Goal: Information Seeking & Learning: Learn about a topic

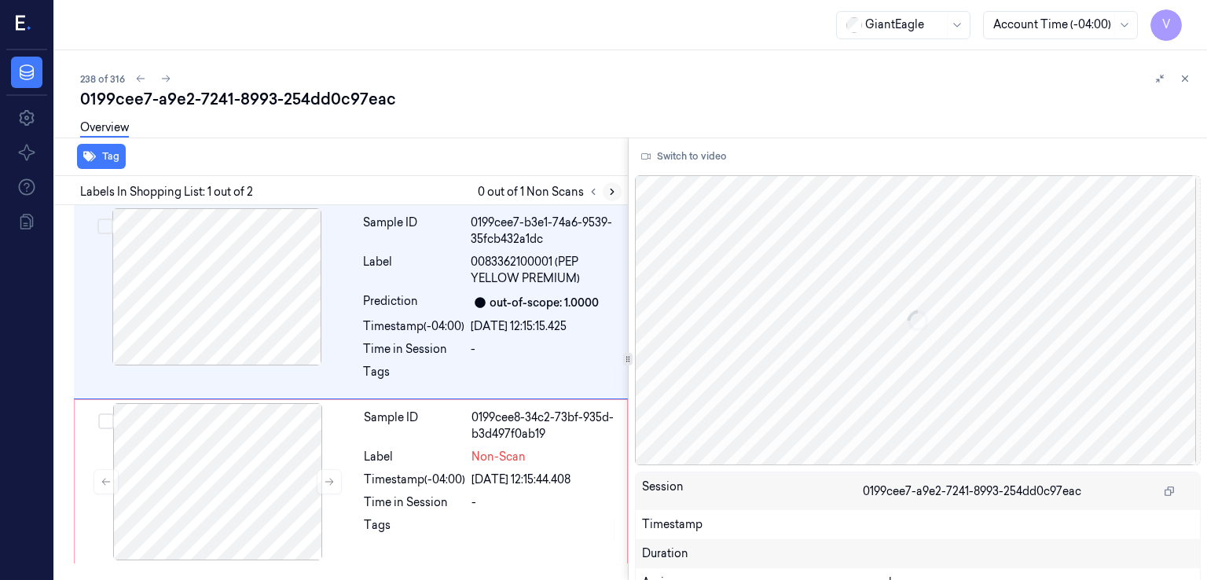
click at [613, 197] on button at bounding box center [612, 191] width 19 height 19
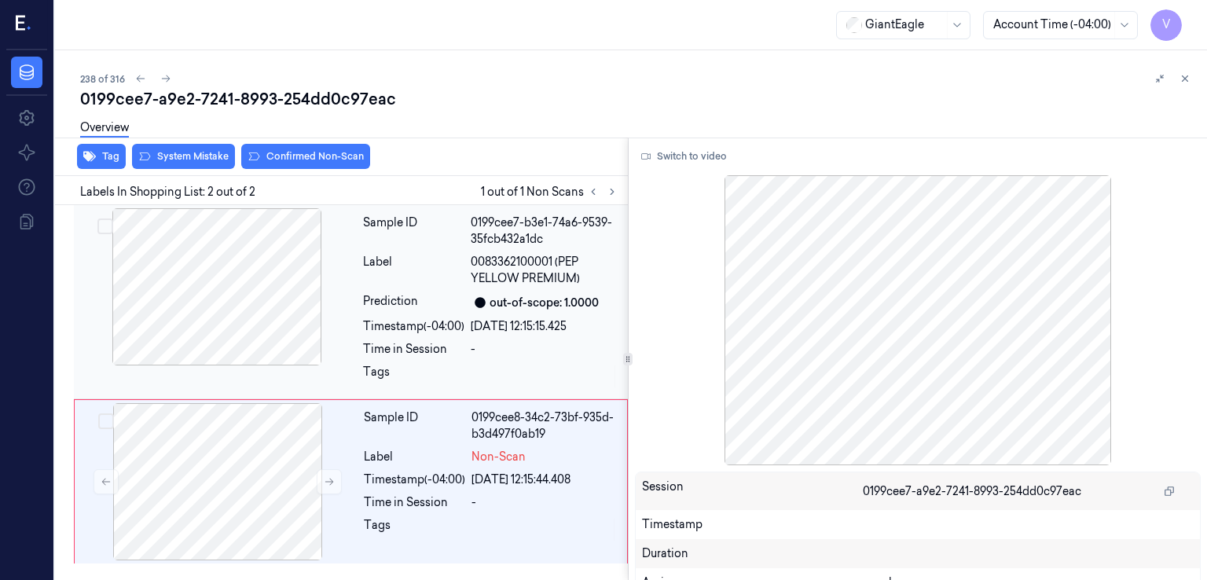
click at [369, 282] on div "Label" at bounding box center [413, 270] width 101 height 33
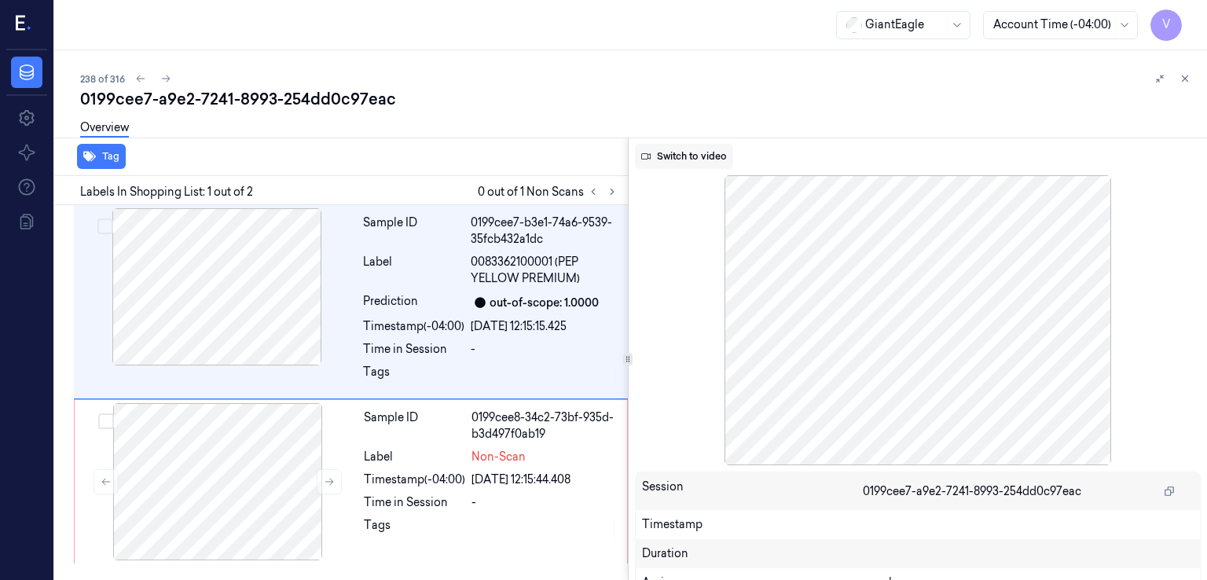
click at [659, 155] on button "Switch to video" at bounding box center [684, 156] width 98 height 25
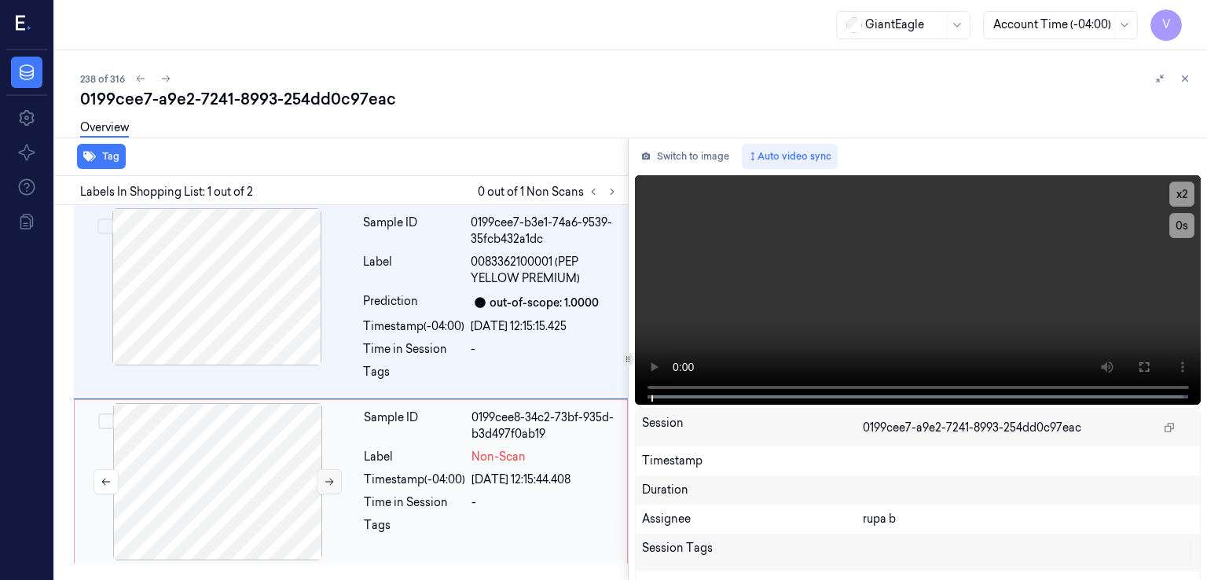
click at [327, 486] on icon at bounding box center [329, 481] width 11 height 11
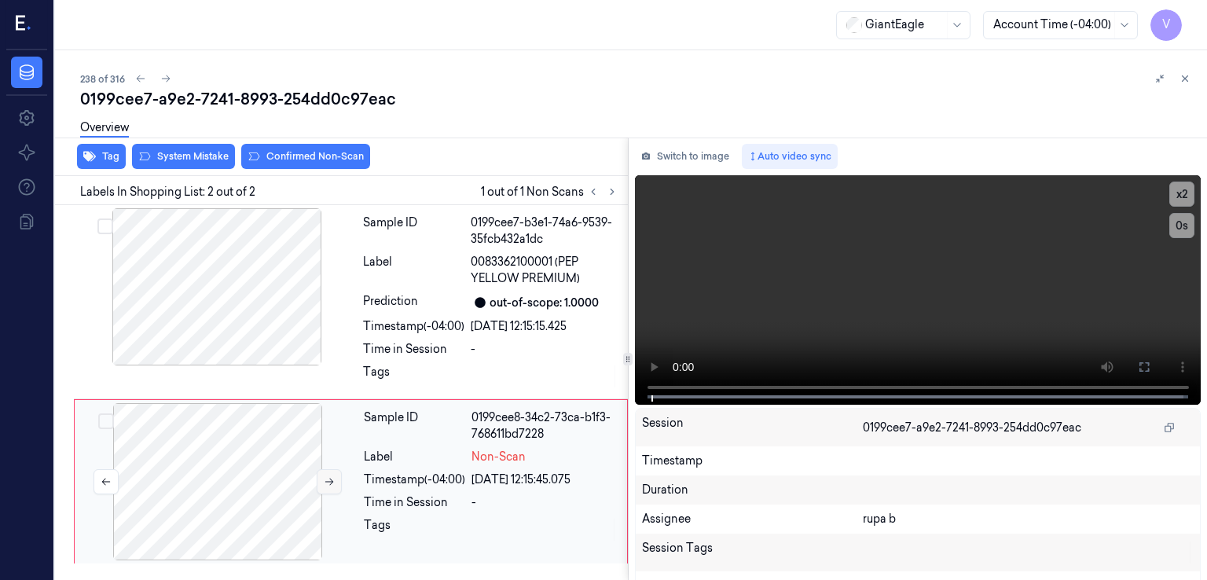
click at [327, 486] on icon at bounding box center [329, 481] width 11 height 11
click at [1138, 362] on icon at bounding box center [1144, 367] width 13 height 13
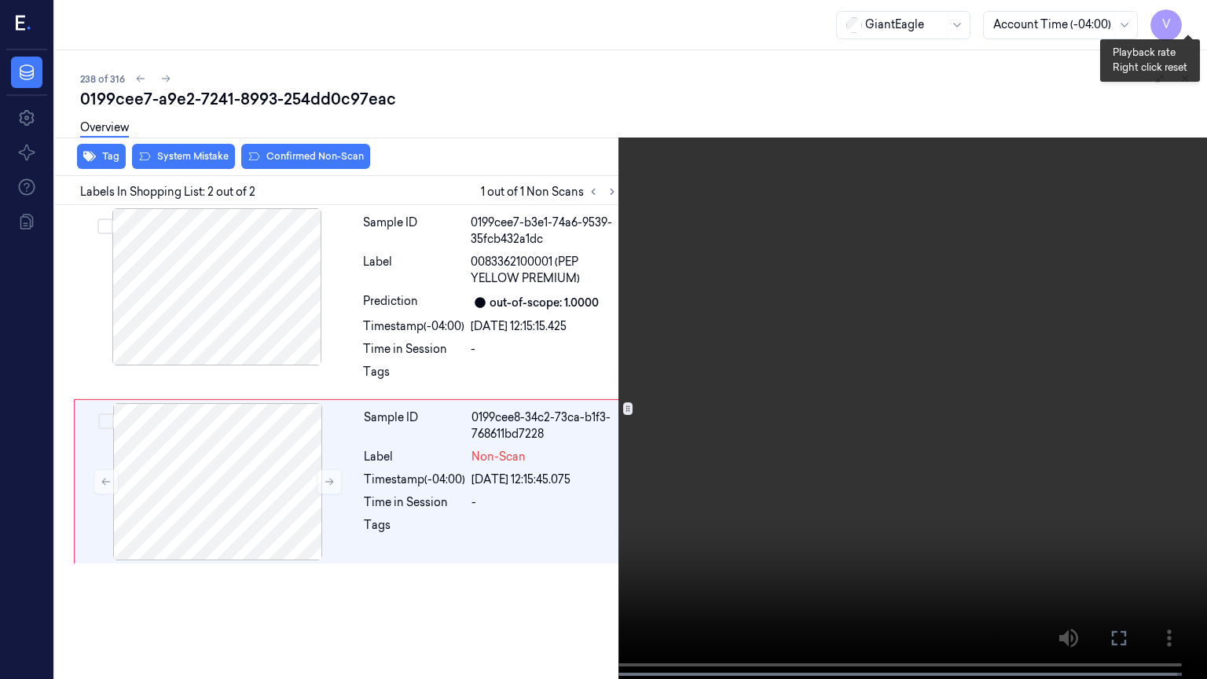
click at [1189, 20] on button "x 2" at bounding box center [1188, 18] width 25 height 25
click at [0, 0] on button at bounding box center [0, 0] width 0 height 0
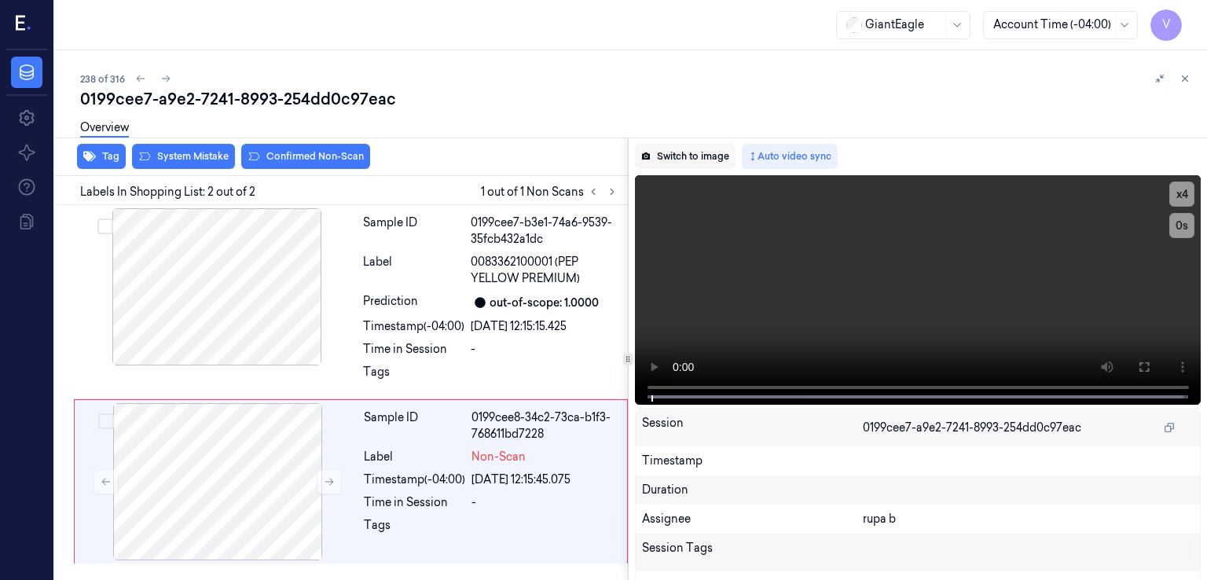
click at [708, 165] on button "Switch to image" at bounding box center [685, 156] width 101 height 25
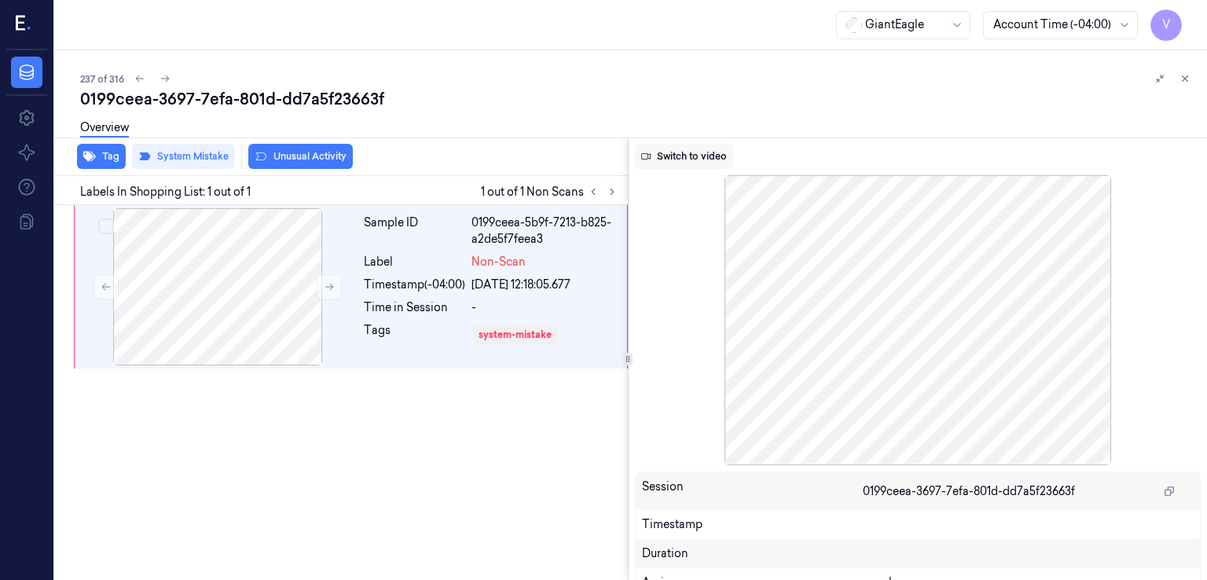
click at [669, 163] on button "Switch to video" at bounding box center [684, 156] width 98 height 25
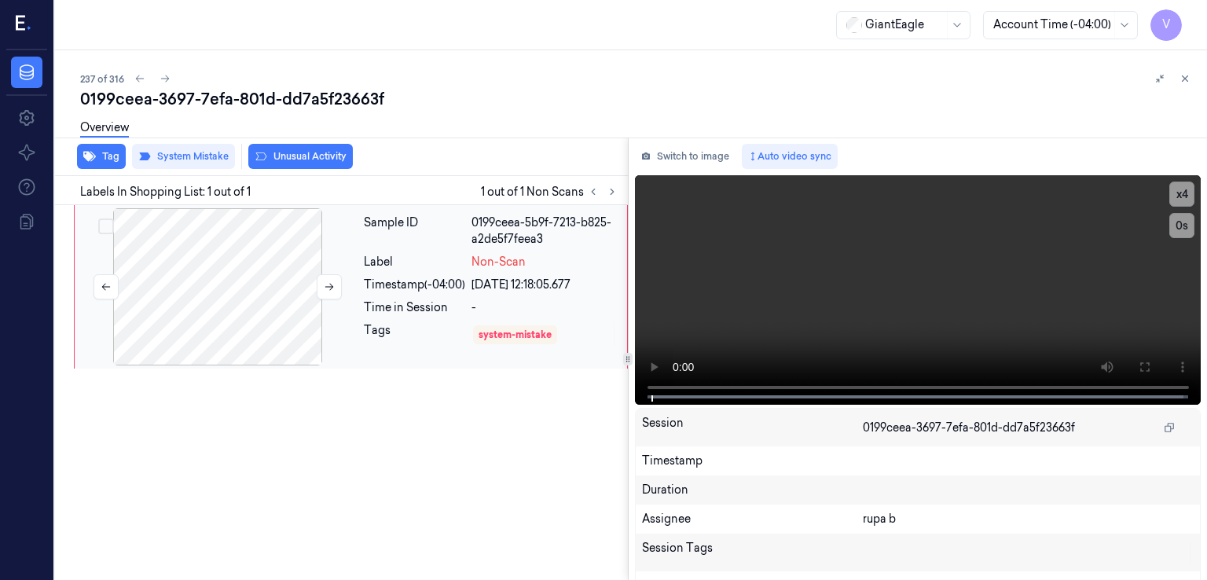
click at [152, 332] on div at bounding box center [218, 286] width 280 height 157
click at [312, 287] on div at bounding box center [218, 286] width 280 height 157
click at [668, 160] on button "Switch to image" at bounding box center [685, 156] width 101 height 25
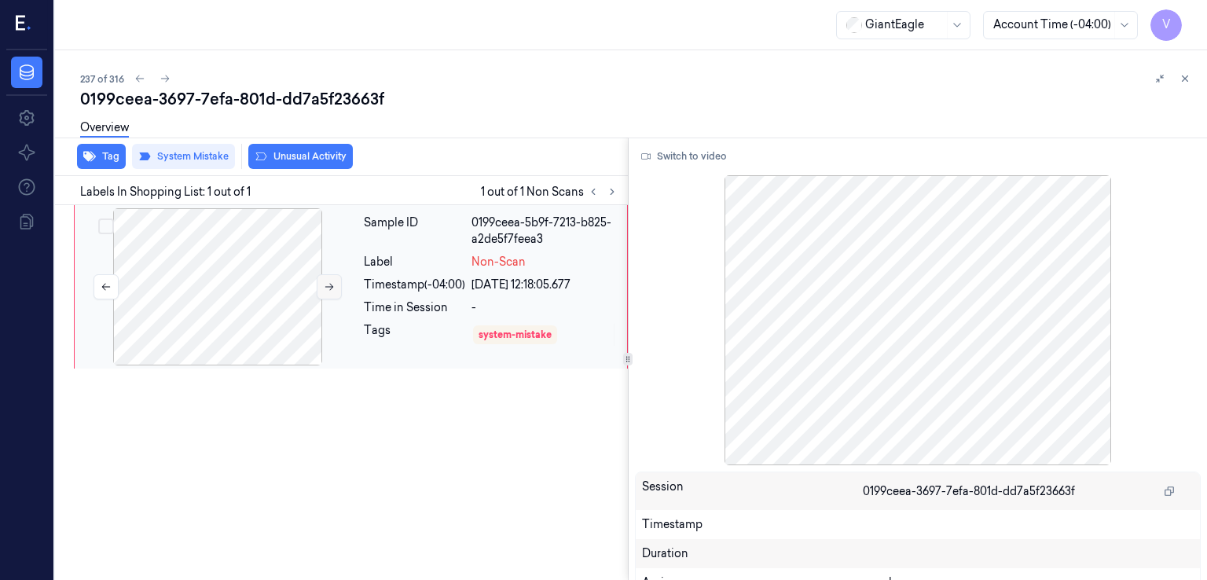
click at [324, 288] on icon at bounding box center [329, 286] width 11 height 11
click at [665, 154] on button "Switch to video" at bounding box center [684, 156] width 98 height 25
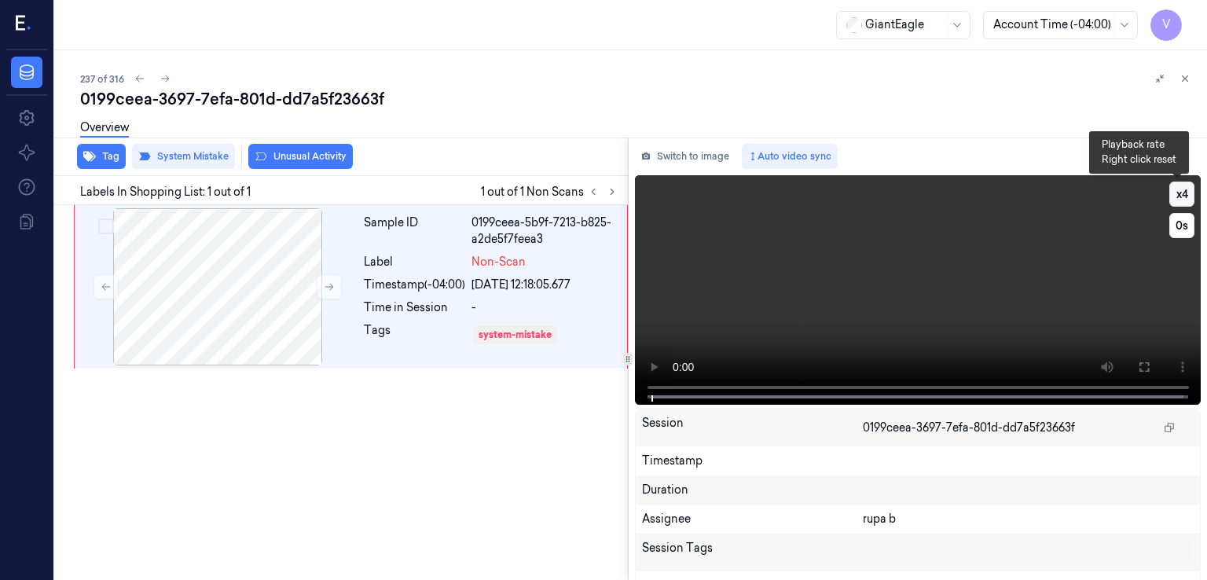
click at [1170, 194] on button "x 4" at bounding box center [1182, 194] width 25 height 25
click at [1170, 194] on button "x 1" at bounding box center [1182, 194] width 25 height 25
click at [1138, 372] on icon at bounding box center [1144, 367] width 13 height 13
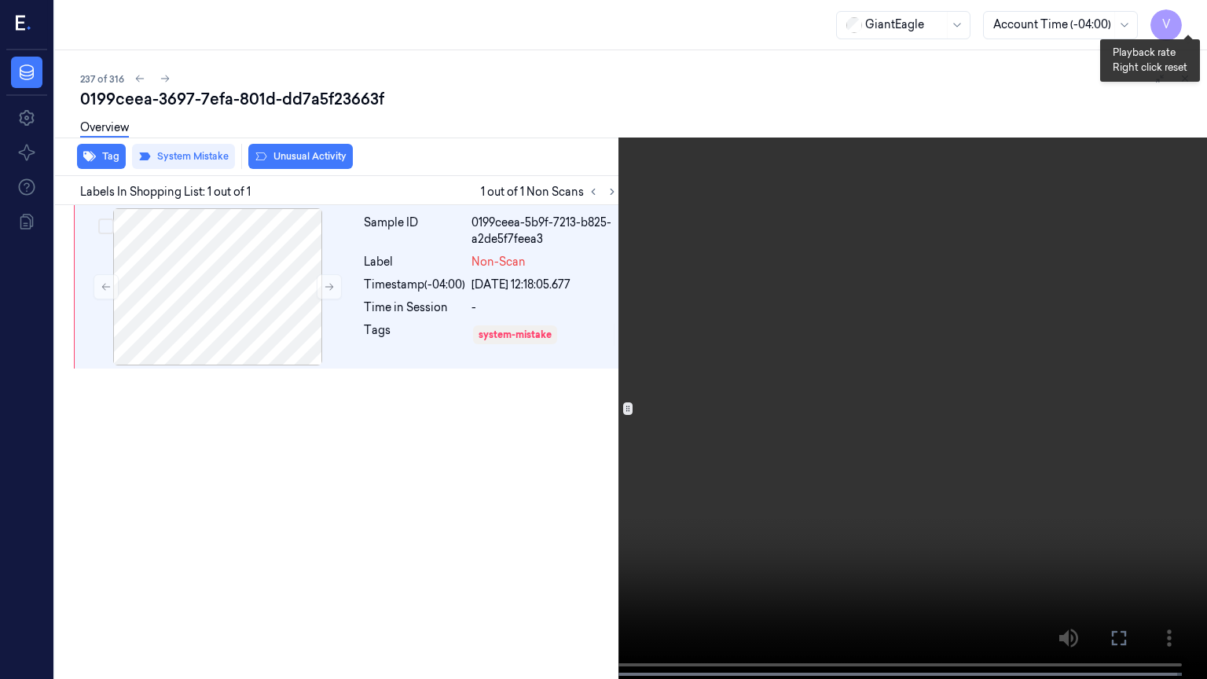
click at [1185, 19] on button "x 2" at bounding box center [1188, 18] width 25 height 25
click at [0, 0] on button at bounding box center [0, 0] width 0 height 0
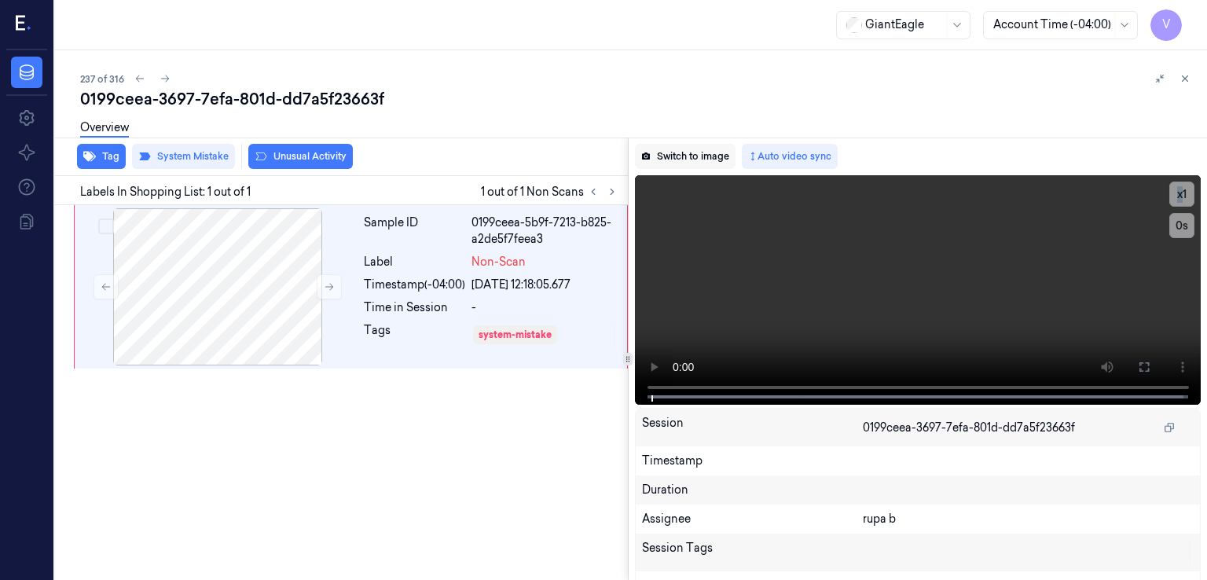
click at [666, 160] on button "Switch to image" at bounding box center [685, 156] width 101 height 25
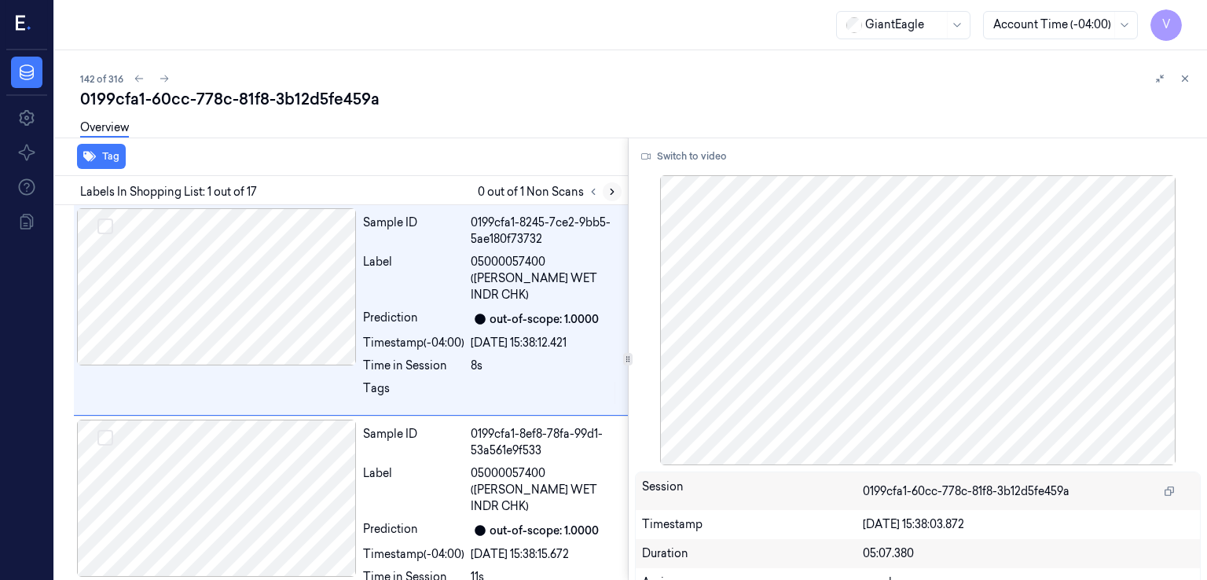
click at [607, 186] on icon at bounding box center [612, 191] width 11 height 11
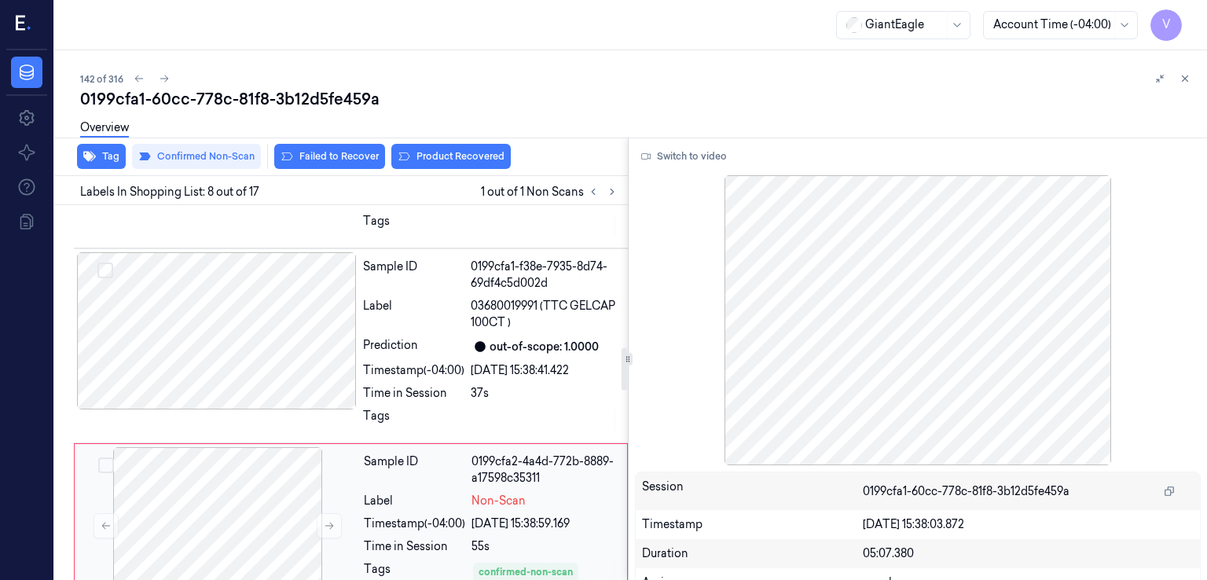
scroll to position [1261, 0]
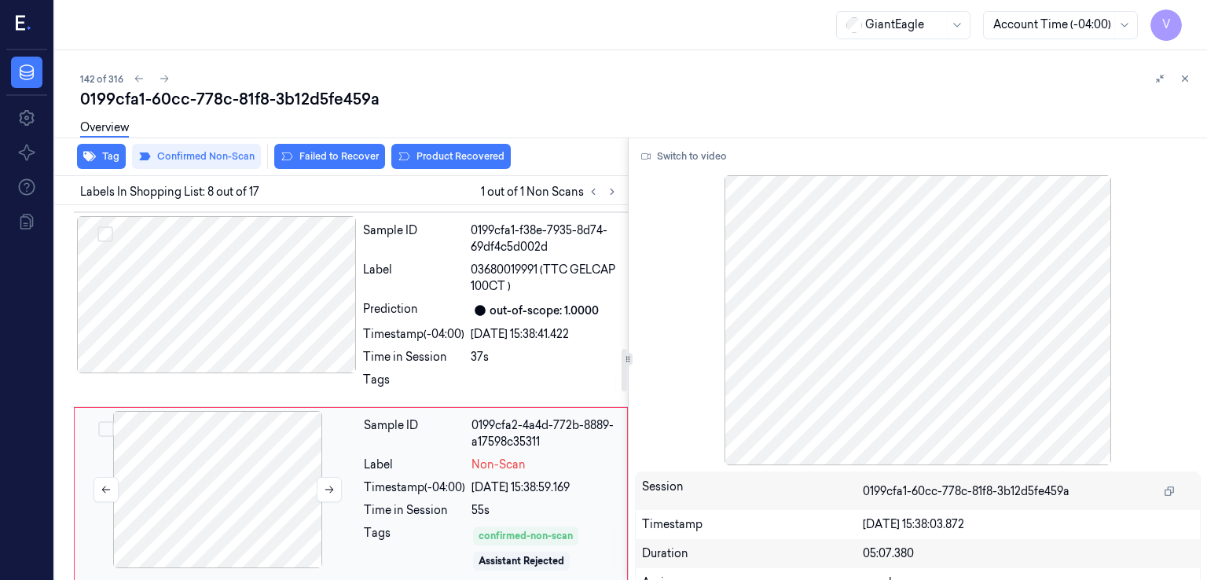
drag, startPoint x: 334, startPoint y: 391, endPoint x: 315, endPoint y: 391, distance: 18.9
click at [333, 484] on icon at bounding box center [329, 489] width 11 height 11
click at [336, 477] on button at bounding box center [329, 489] width 25 height 25
click at [322, 264] on div at bounding box center [217, 294] width 280 height 157
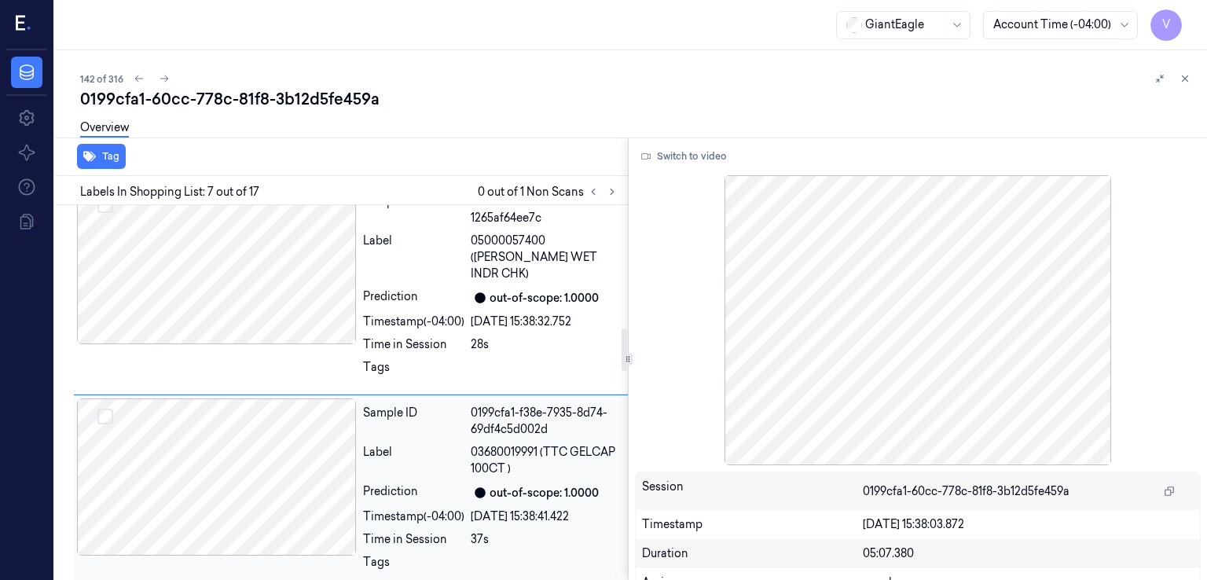
scroll to position [1076, 0]
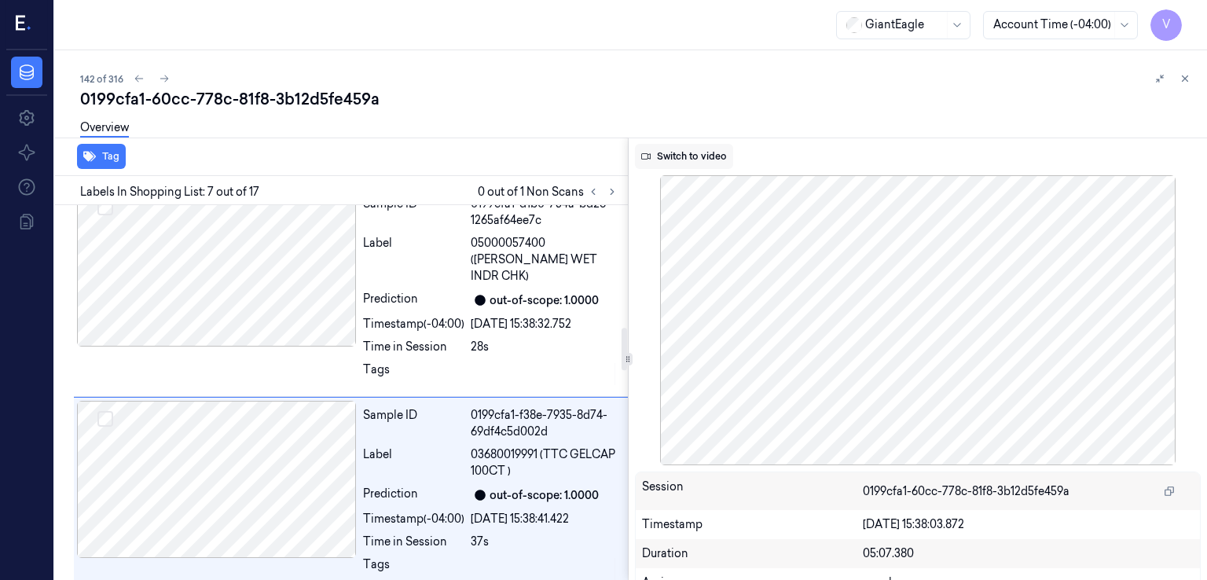
click at [704, 152] on button "Switch to video" at bounding box center [684, 156] width 98 height 25
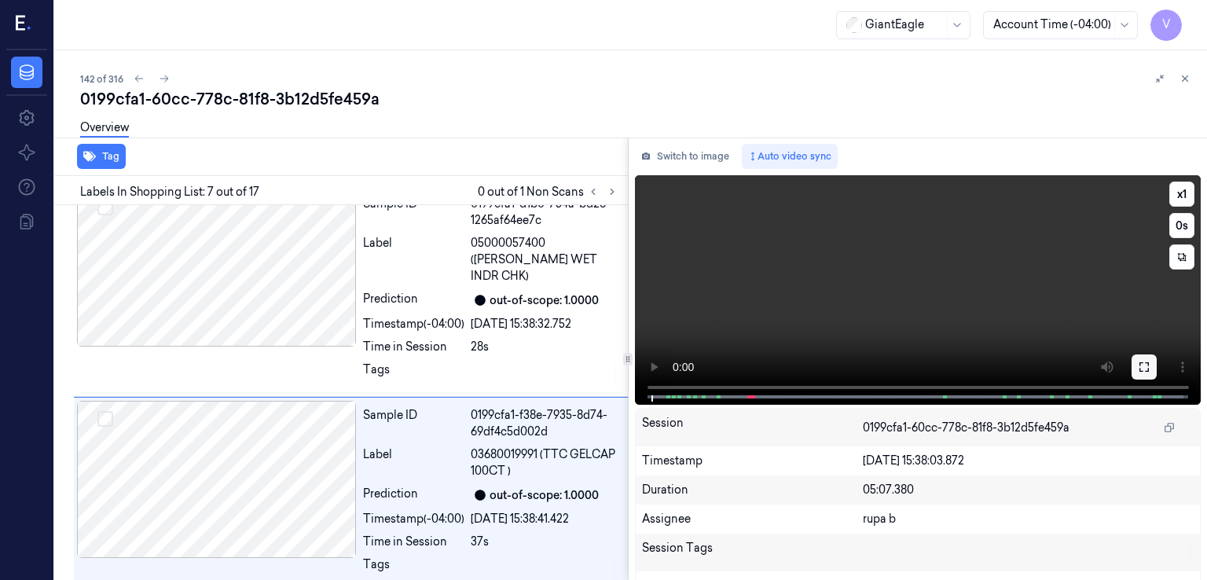
click at [1140, 362] on icon at bounding box center [1144, 366] width 9 height 9
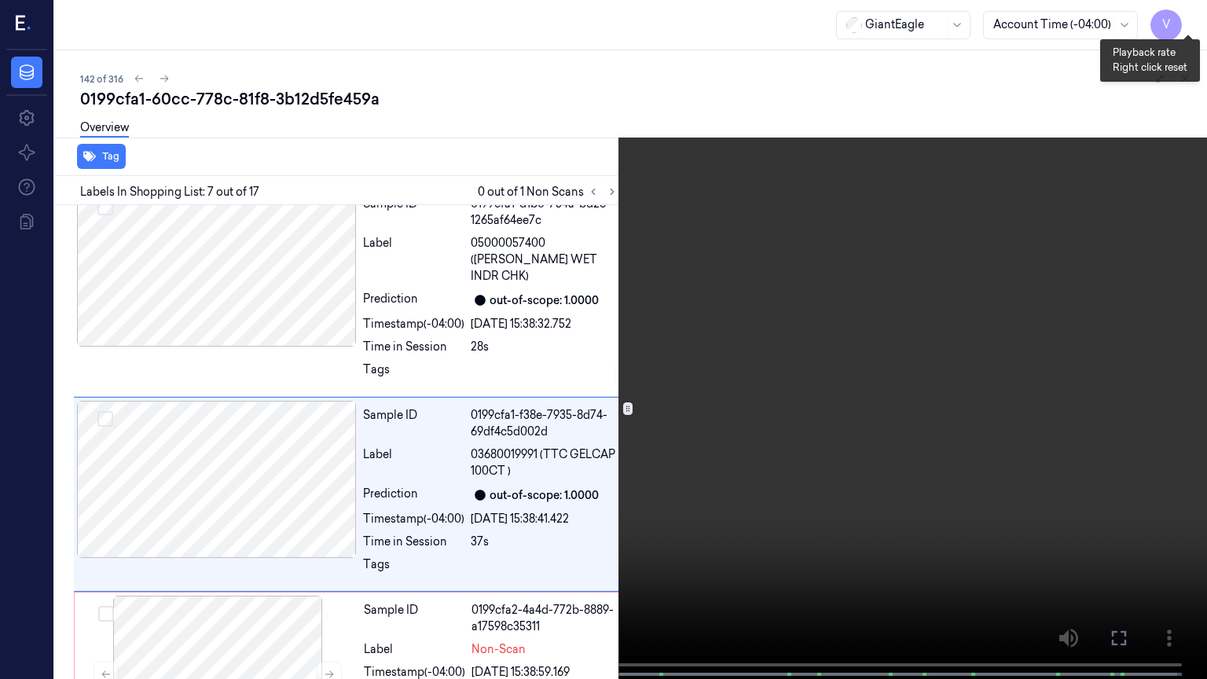
click at [1189, 15] on button "x 1" at bounding box center [1188, 18] width 25 height 25
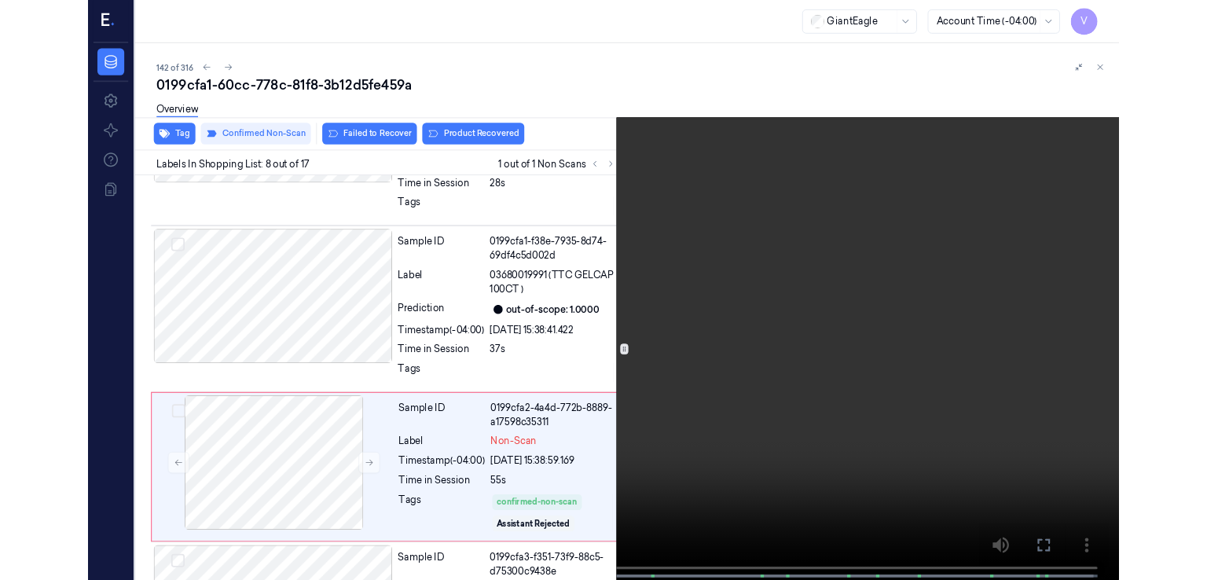
scroll to position [1211, 0]
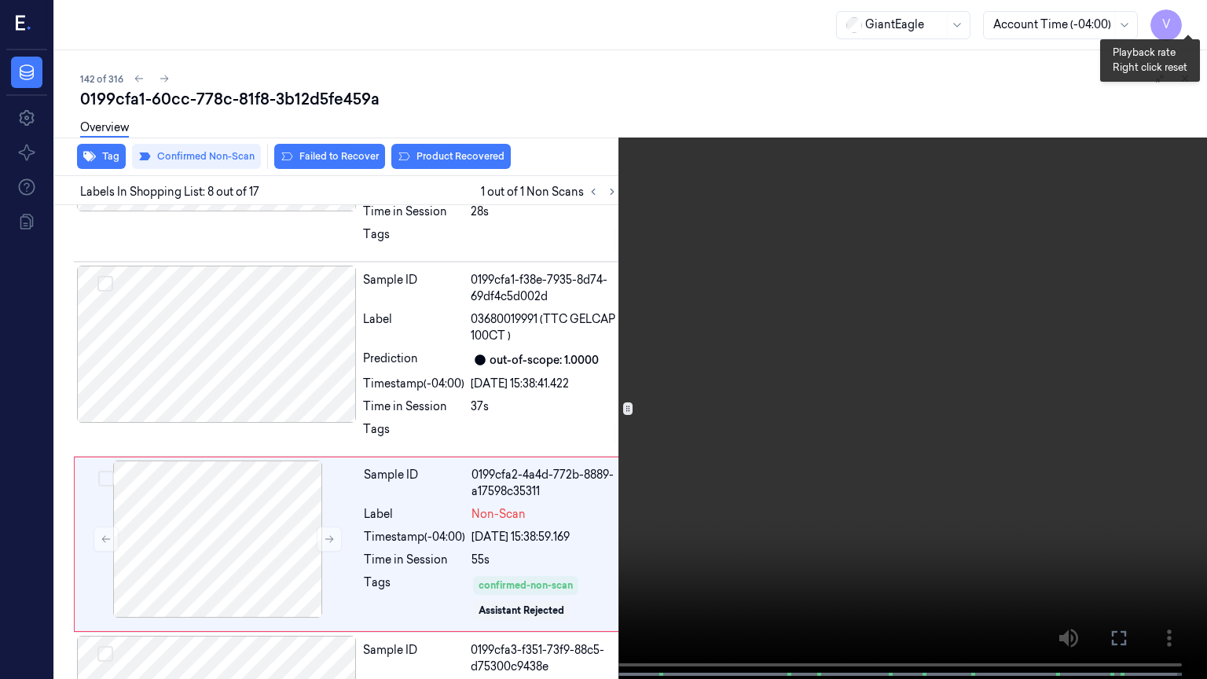
click at [1182, 13] on button "x 2" at bounding box center [1188, 18] width 25 height 25
click at [1190, 24] on button "x 4" at bounding box center [1188, 18] width 25 height 25
click at [1190, 24] on button "x 1" at bounding box center [1188, 18] width 25 height 25
click at [663, 105] on video at bounding box center [603, 341] width 1207 height 682
click at [0, 0] on button at bounding box center [0, 0] width 0 height 0
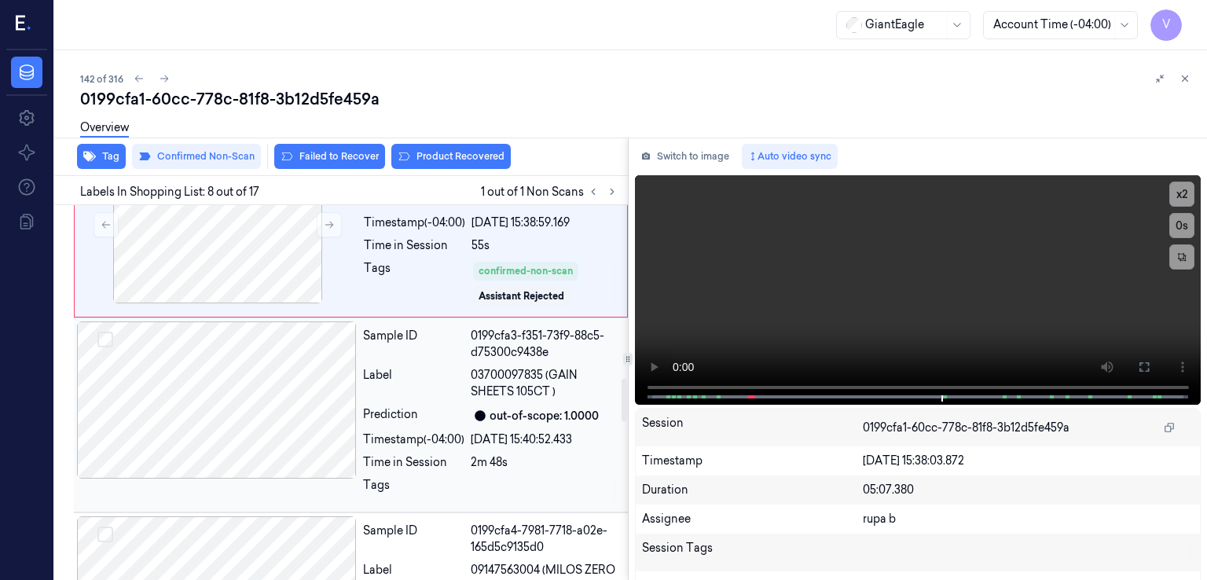
click at [307, 325] on div at bounding box center [217, 400] width 280 height 157
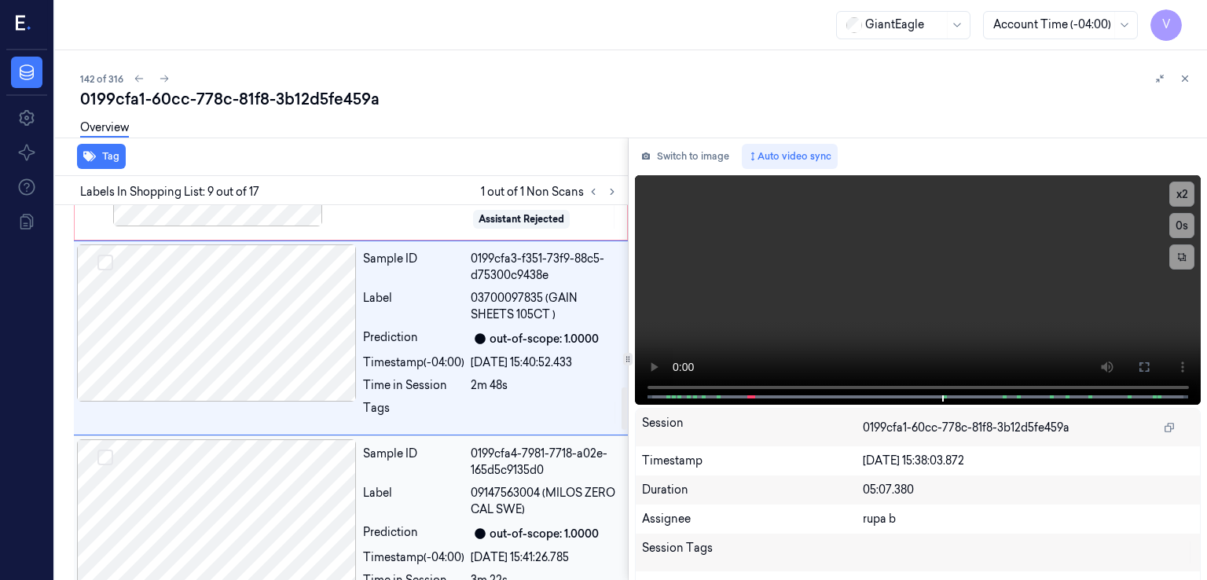
scroll to position [1446, 0]
click at [394, 446] on div "Sample ID" at bounding box center [413, 462] width 101 height 33
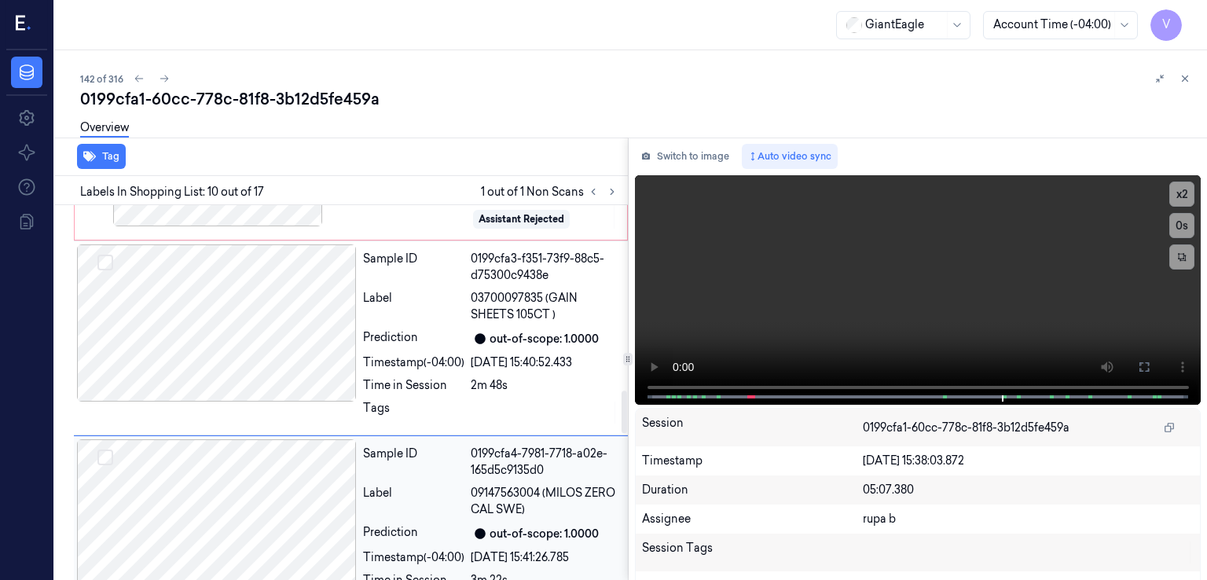
scroll to position [1641, 0]
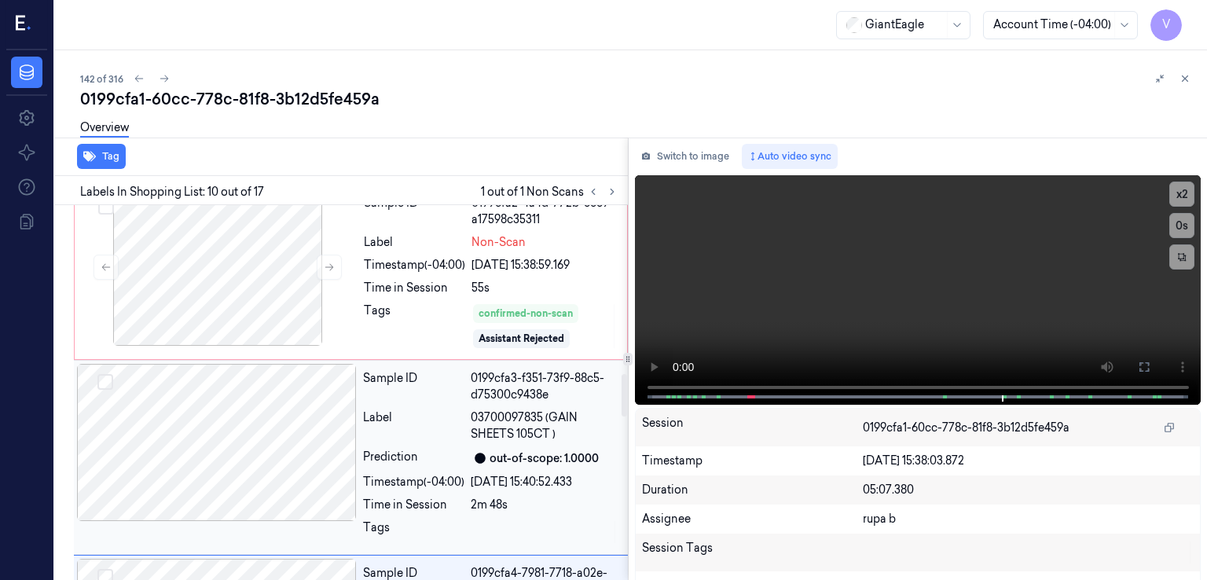
click at [357, 364] on div "Sample ID 0199cfa3-f351-73f9-88c5-d75300c9438e Label 03700097835 (GAIN SHEETS 1…" at bounding box center [491, 457] width 268 height 187
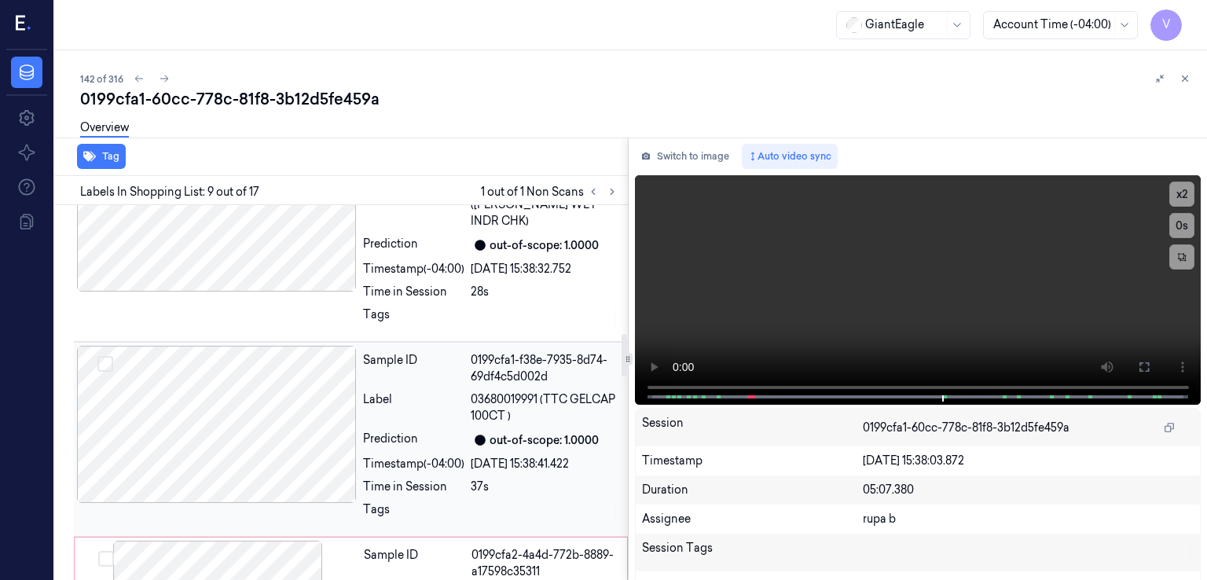
click at [348, 346] on div at bounding box center [217, 424] width 280 height 157
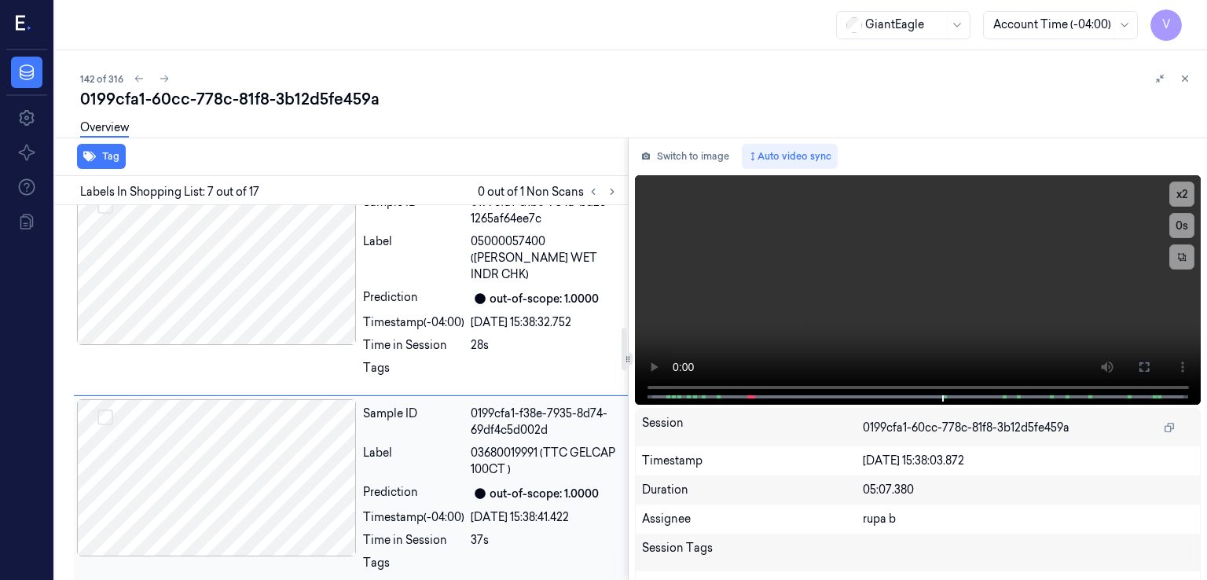
scroll to position [1076, 0]
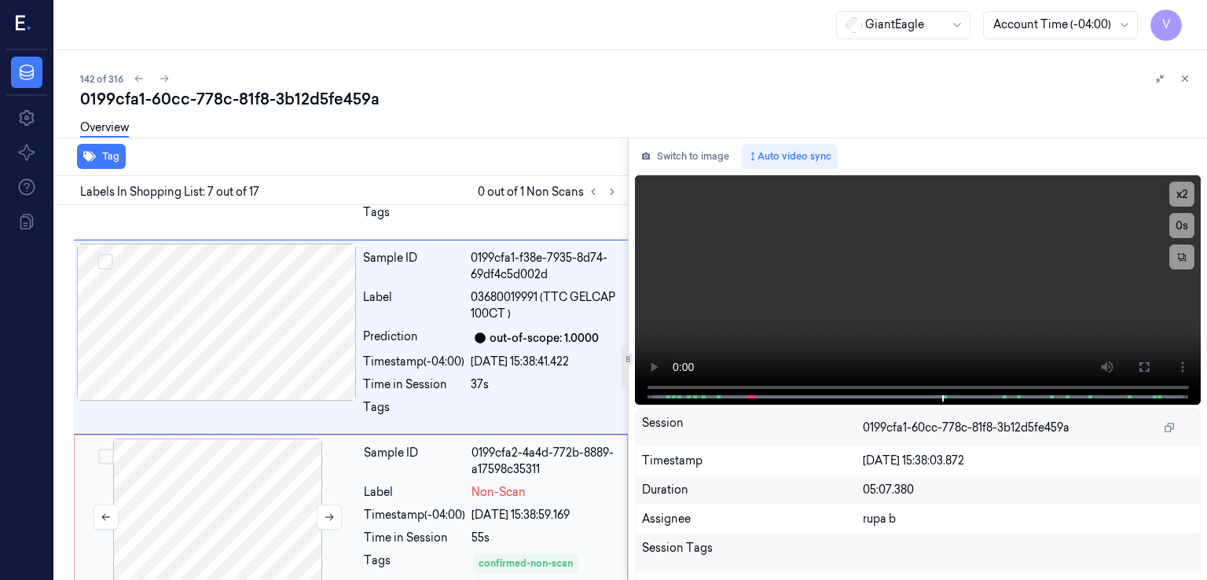
click at [353, 439] on div at bounding box center [218, 517] width 280 height 157
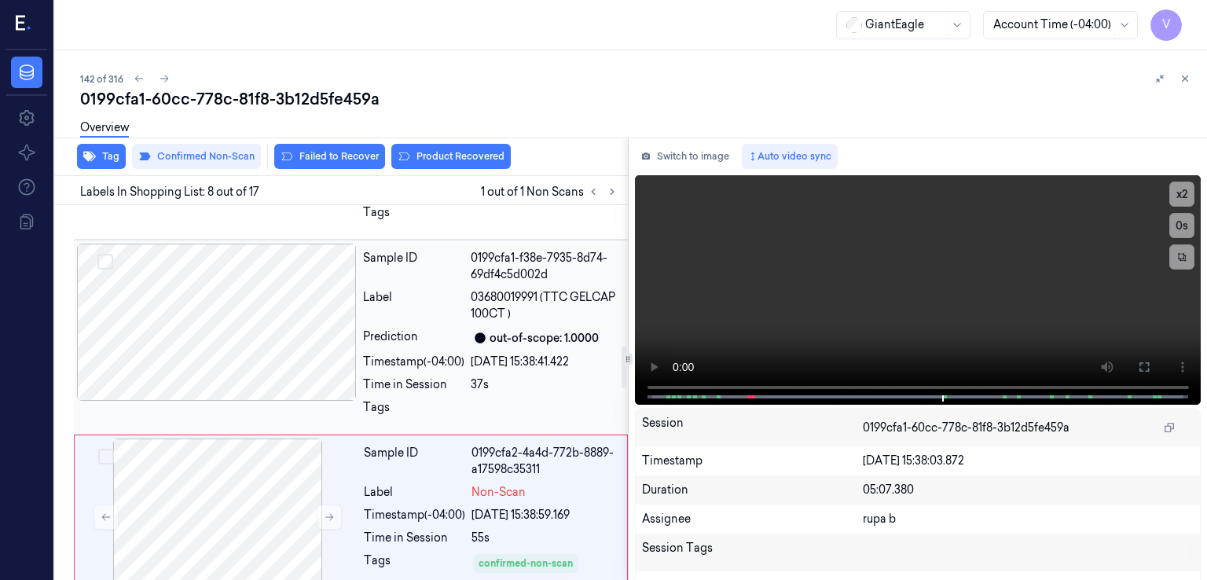
scroll to position [1261, 0]
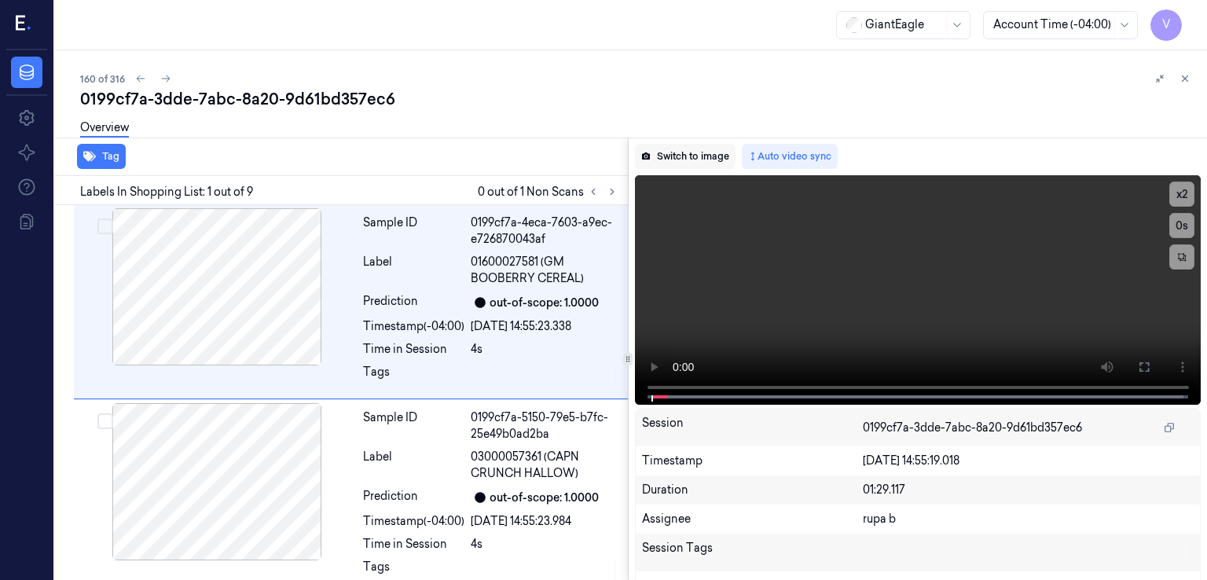
click at [685, 159] on button "Switch to image" at bounding box center [685, 156] width 101 height 25
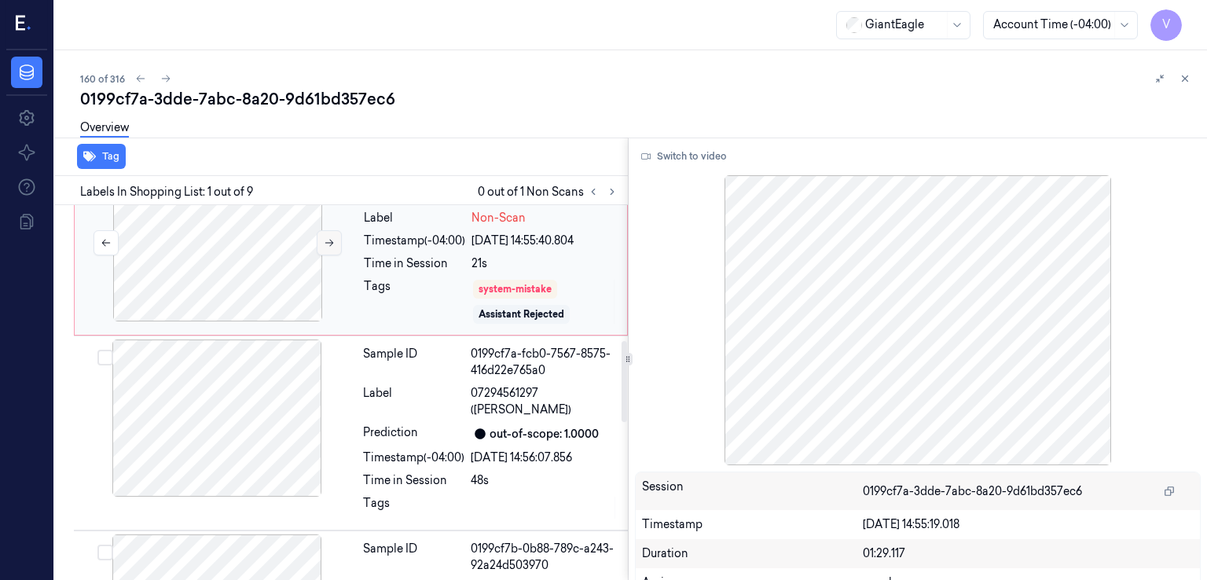
click at [317, 243] on button at bounding box center [329, 242] width 25 height 25
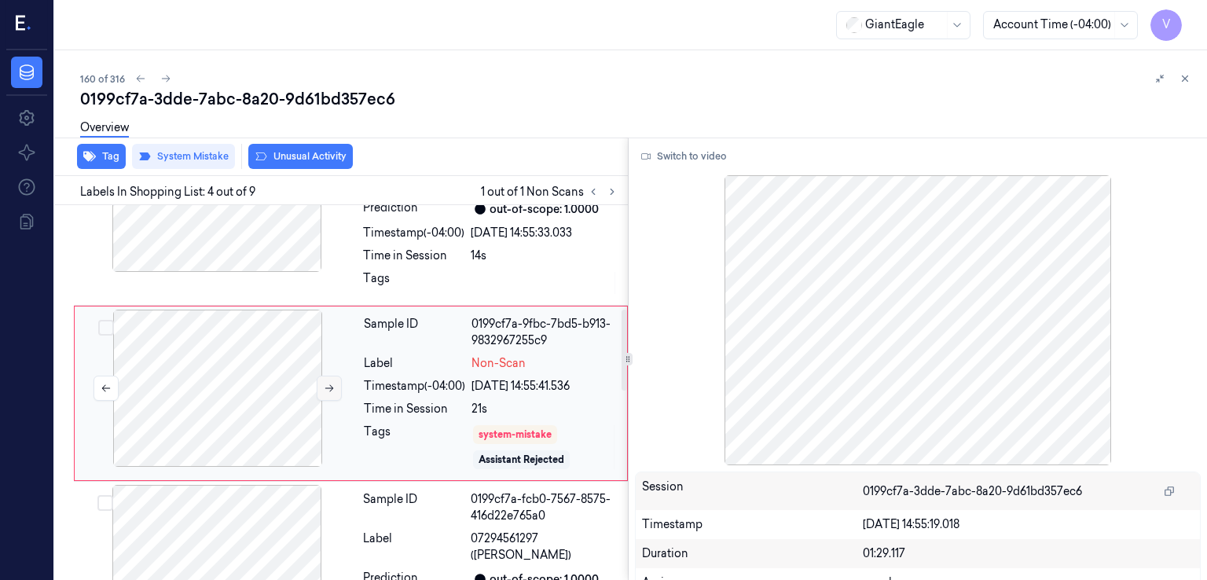
scroll to position [483, 0]
click at [329, 384] on icon at bounding box center [329, 389] width 11 height 11
click at [410, 266] on div "Sample ID 0199cf7a-74a9-7d91-b292-b0a2eddec230 Label 02840059668 (CHEETOS JUMBO…" at bounding box center [491, 209] width 268 height 187
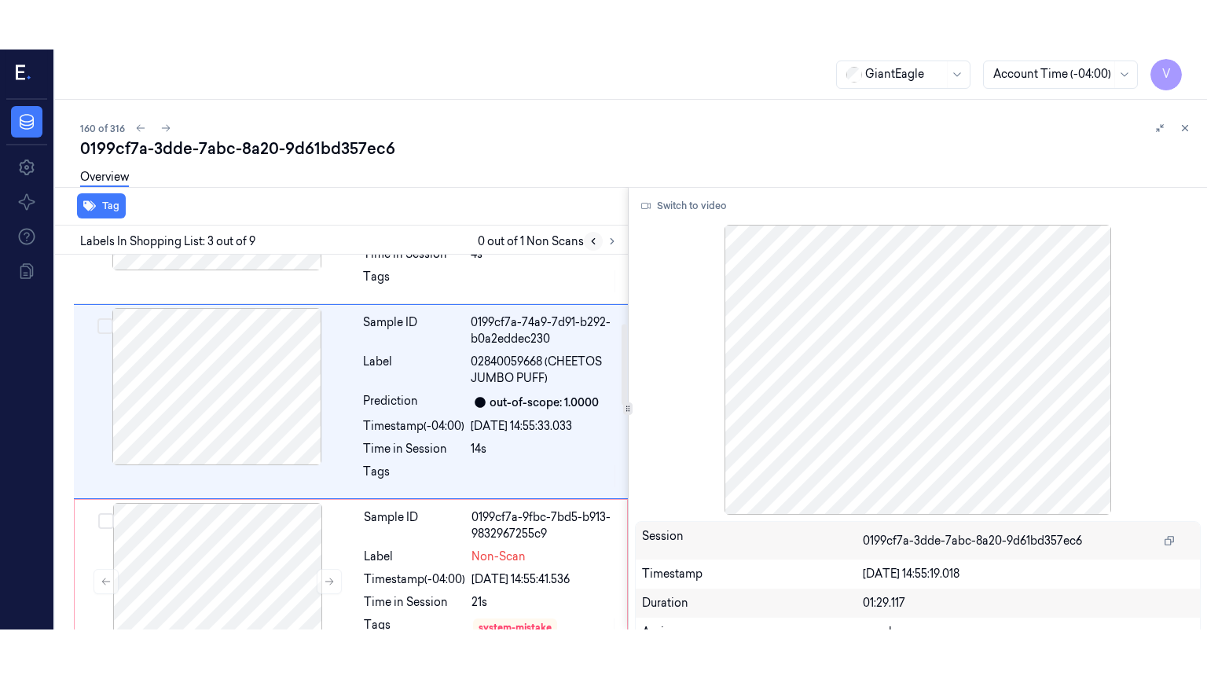
scroll to position [298, 0]
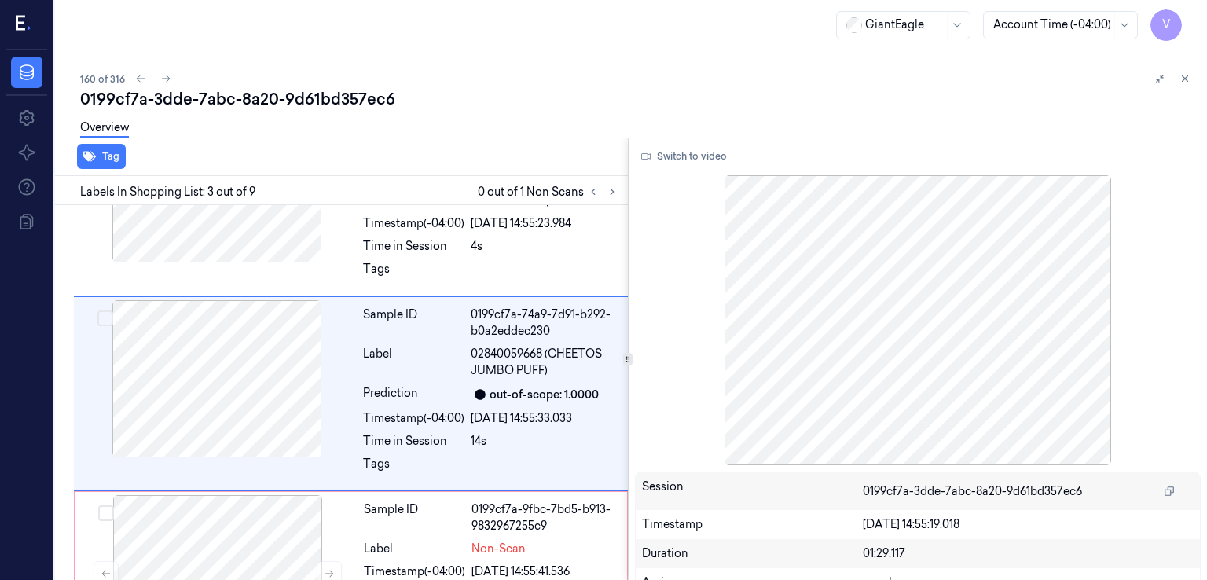
click at [660, 170] on div "Switch to video Session 0199cf7a-3dde-7abc-8a20-9d61bd357ec6 Timestamp [DATE] 1…" at bounding box center [918, 359] width 579 height 443
click at [678, 157] on button "Switch to video" at bounding box center [684, 156] width 98 height 25
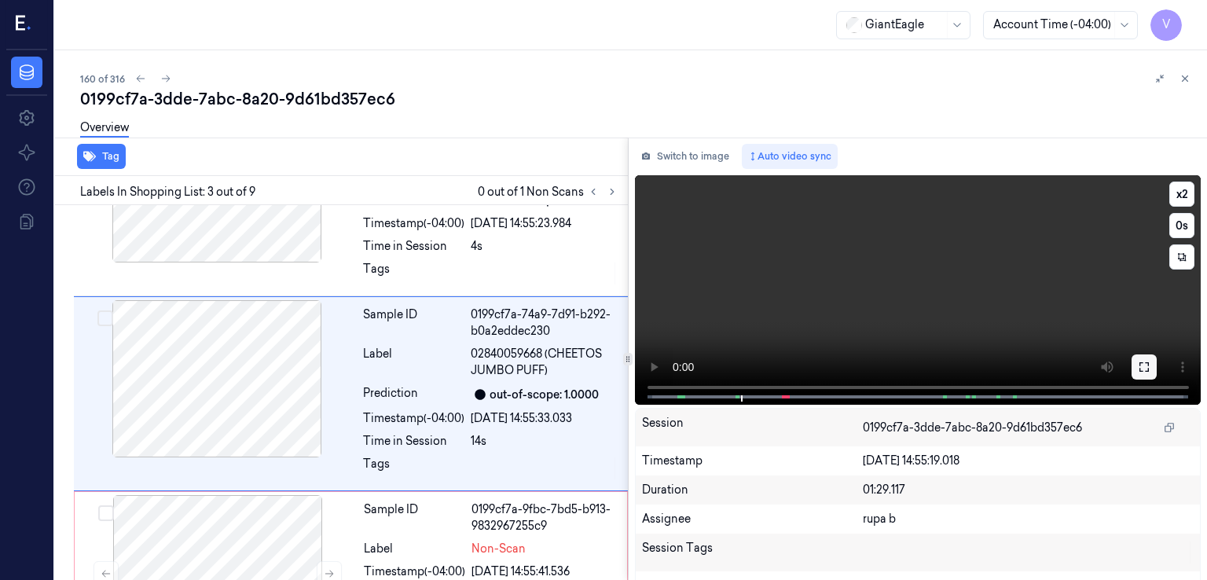
click at [1132, 362] on button at bounding box center [1144, 367] width 25 height 25
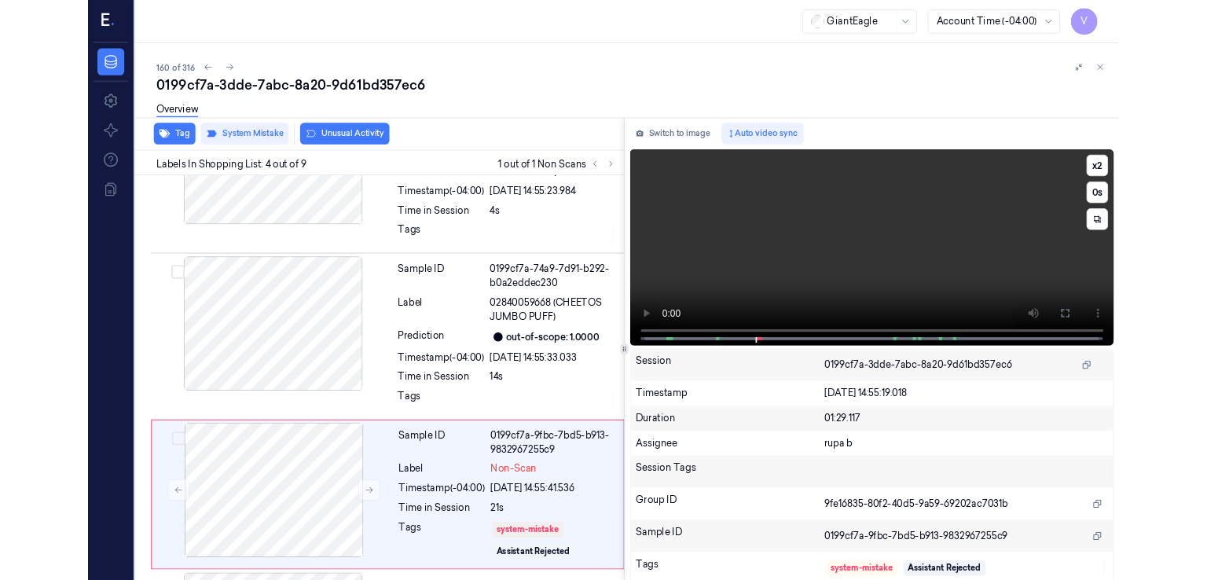
scroll to position [433, 0]
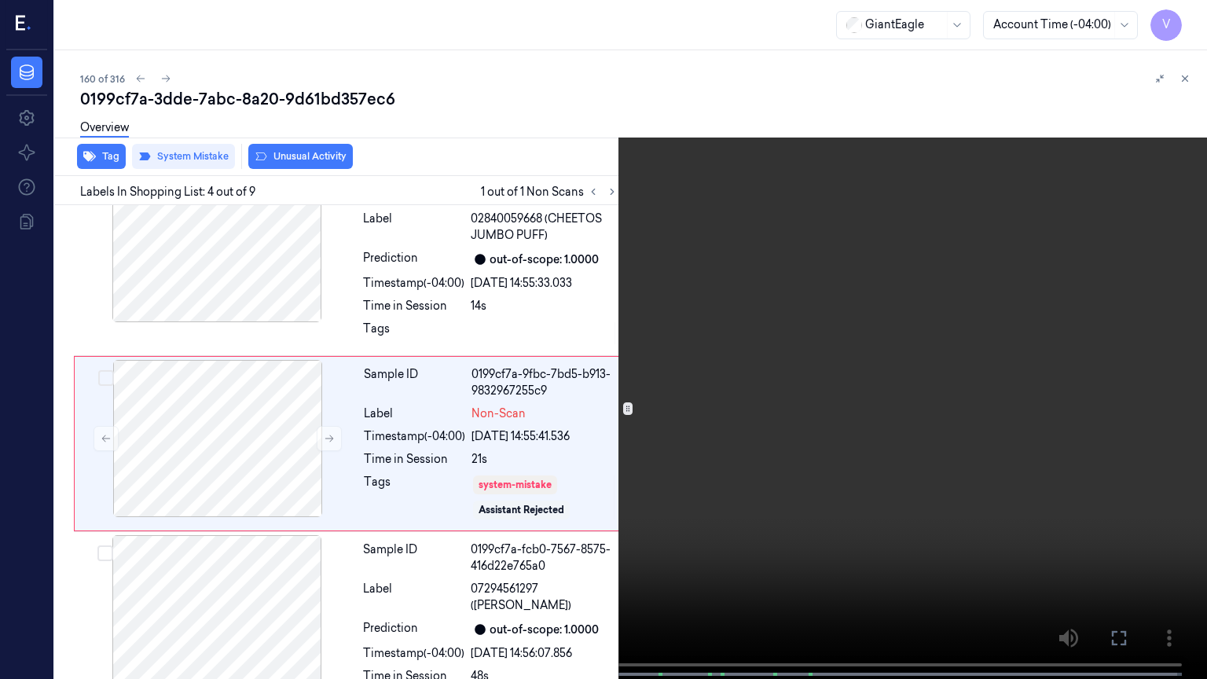
drag, startPoint x: 1104, startPoint y: 636, endPoint x: 1104, endPoint y: 552, distance: 84.1
click at [0, 0] on button at bounding box center [0, 0] width 0 height 0
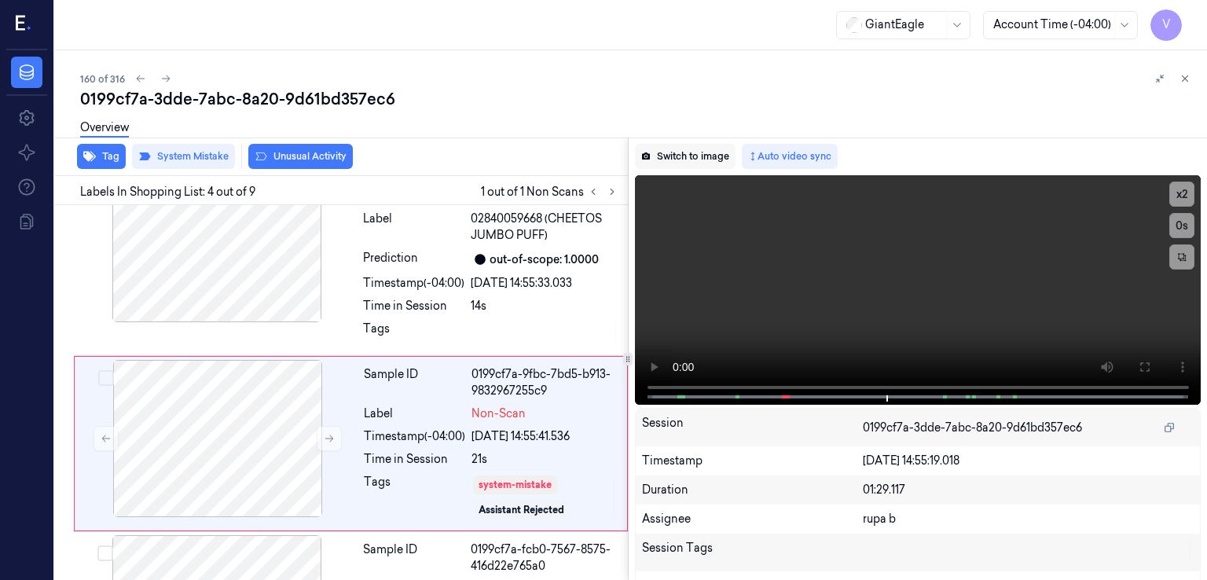
click at [689, 144] on button "Switch to image" at bounding box center [685, 156] width 101 height 25
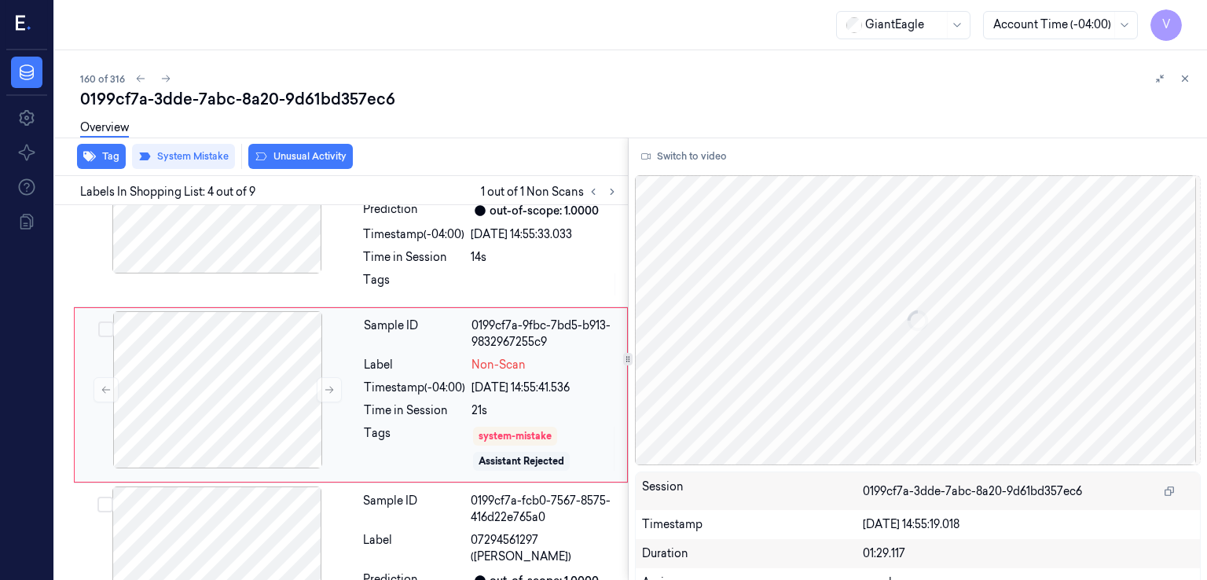
scroll to position [483, 0]
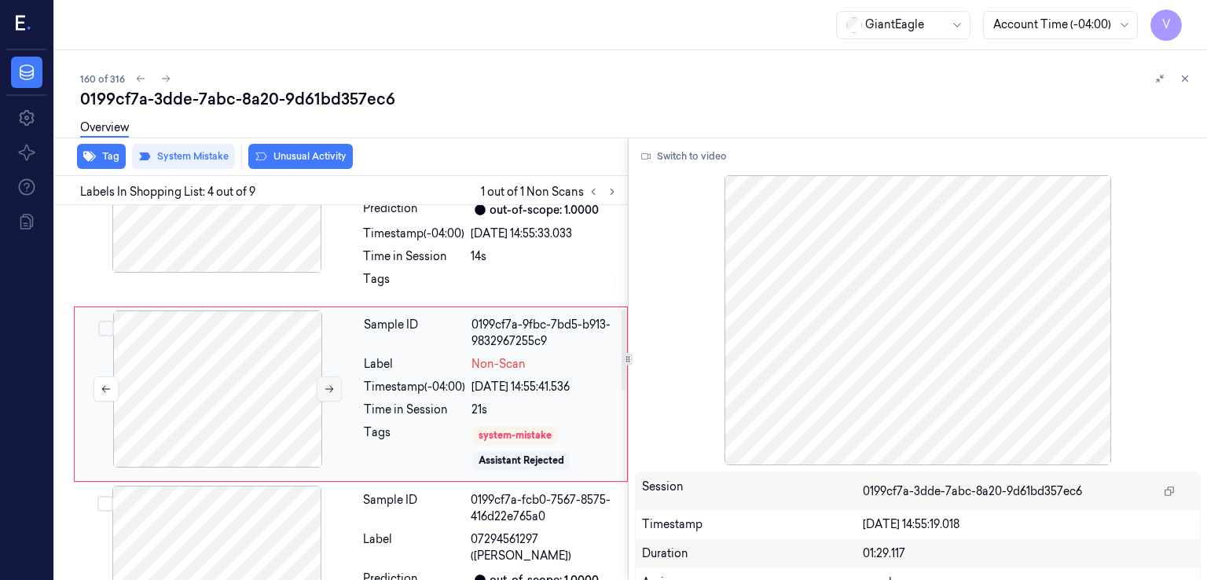
click at [333, 384] on icon at bounding box center [329, 389] width 11 height 11
click at [1190, 76] on icon at bounding box center [1185, 78] width 11 height 11
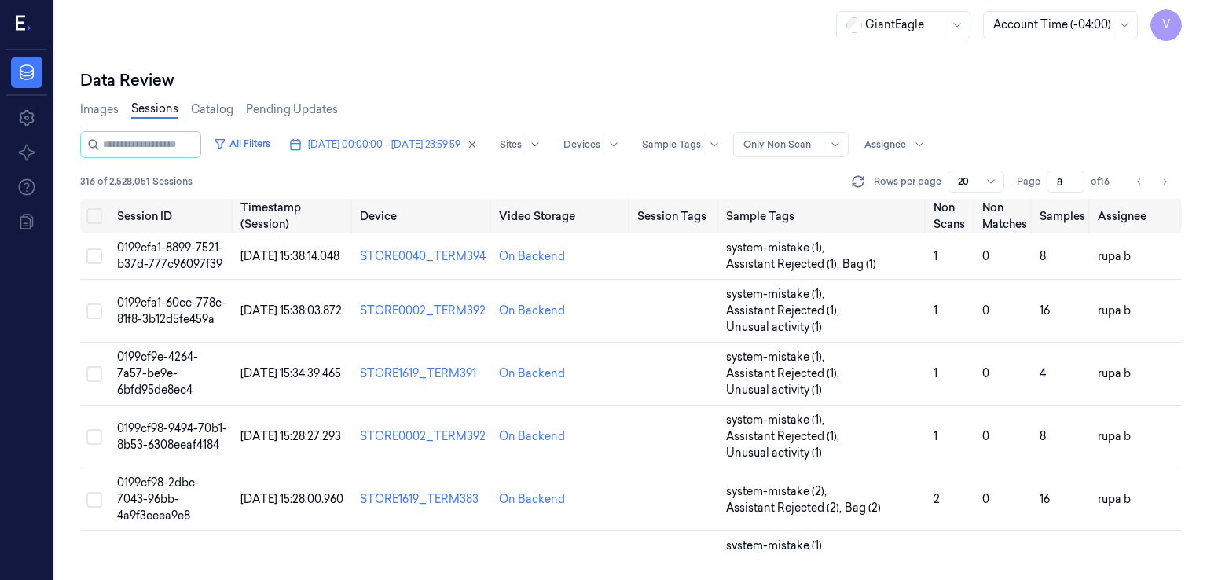
scroll to position [968, 0]
